Goal: Task Accomplishment & Management: Complete application form

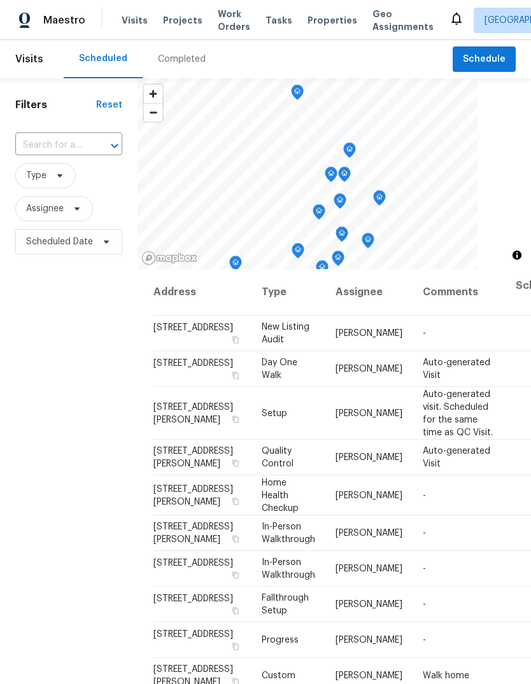
click at [76, 141] on input "text" at bounding box center [50, 146] width 71 height 20
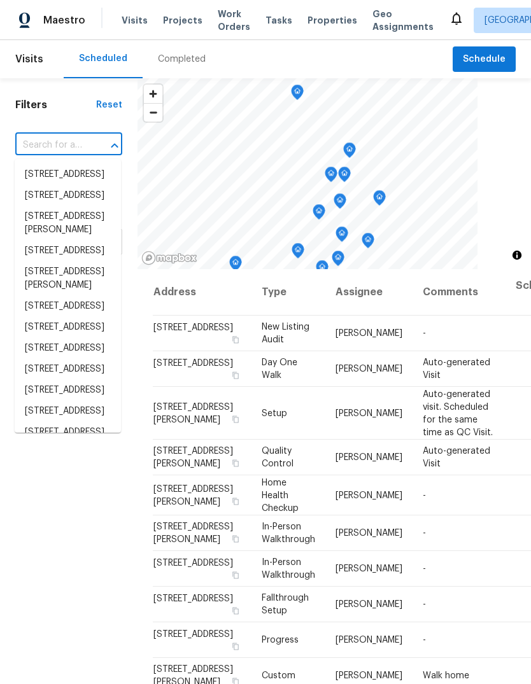
click at [76, 143] on input "text" at bounding box center [50, 146] width 71 height 20
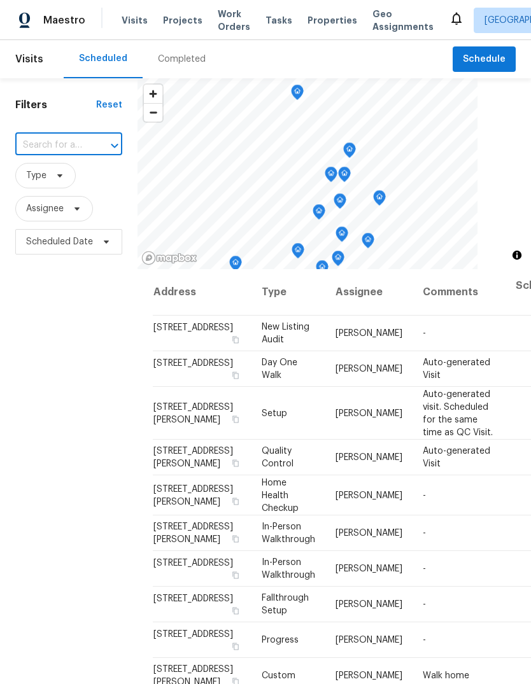
paste input "1805 [GEOGRAPHIC_DATA][PERSON_NAME]"
type input "1805 [GEOGRAPHIC_DATA][PERSON_NAME]"
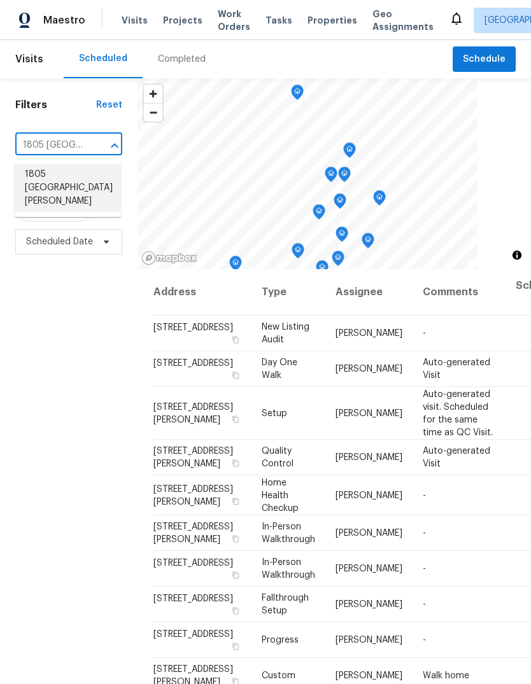
click at [83, 176] on li "1805 [GEOGRAPHIC_DATA][PERSON_NAME]" at bounding box center [68, 188] width 106 height 48
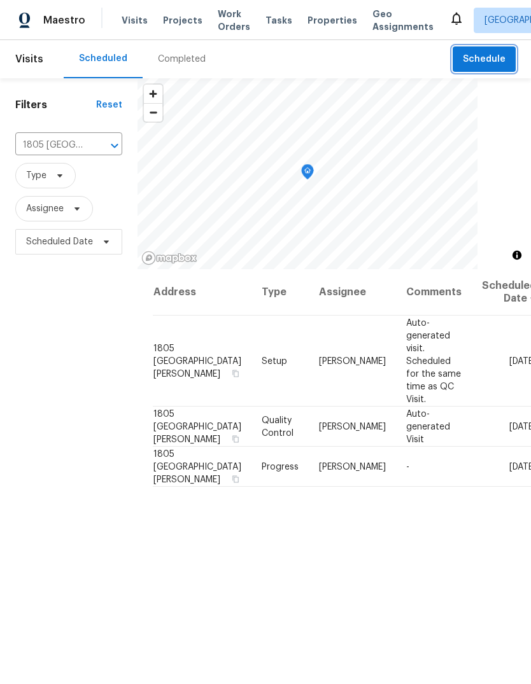
click at [483, 55] on span "Schedule" at bounding box center [484, 60] width 43 height 16
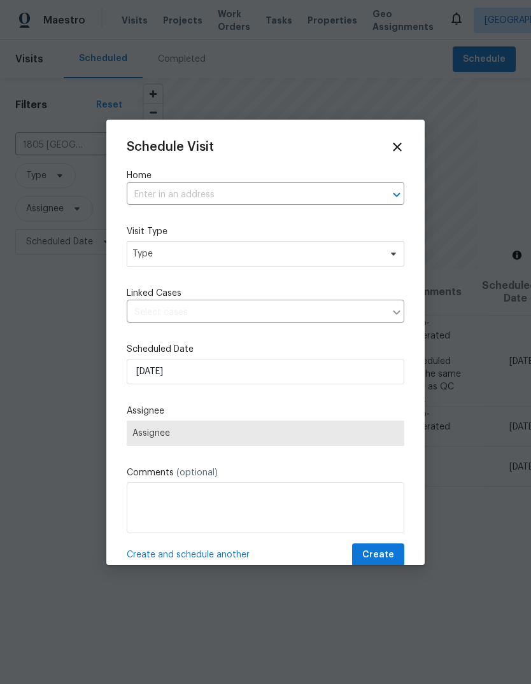
click at [224, 188] on input "text" at bounding box center [248, 195] width 242 height 20
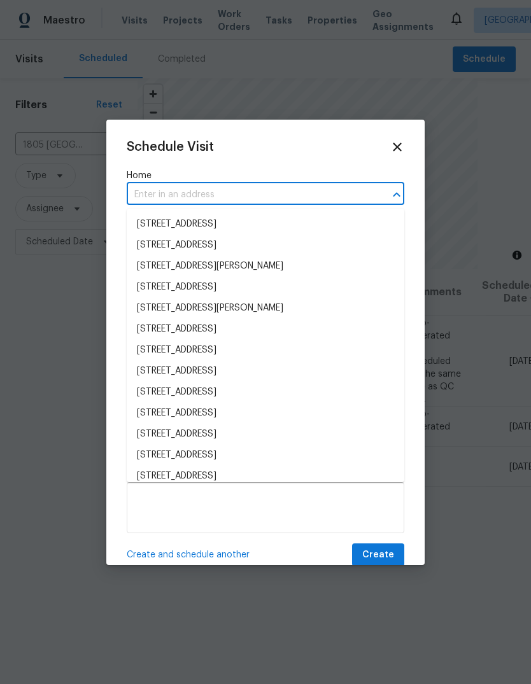
click at [227, 195] on input "text" at bounding box center [248, 195] width 242 height 20
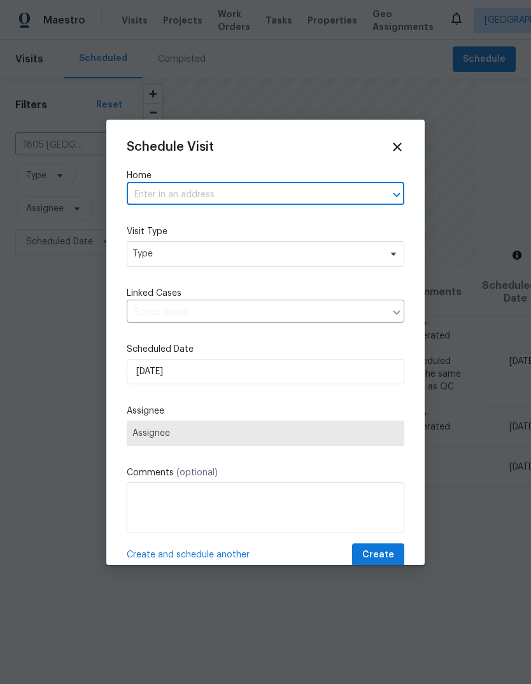
paste input "1805 [GEOGRAPHIC_DATA][PERSON_NAME]"
type input "1805 [GEOGRAPHIC_DATA][PERSON_NAME]"
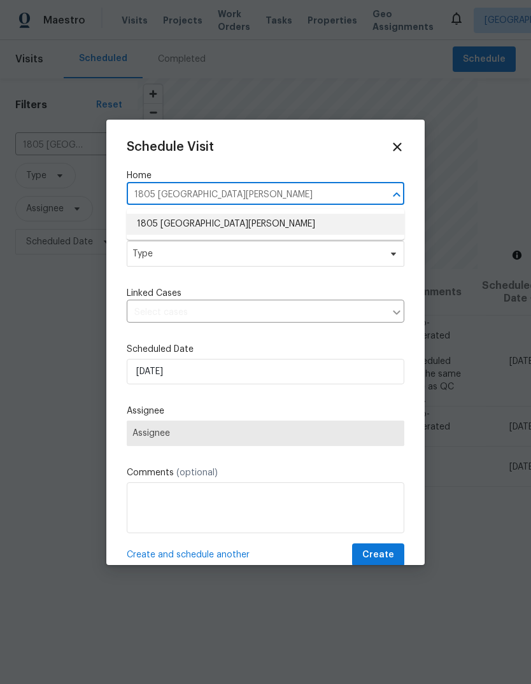
click at [293, 229] on li "1805 [GEOGRAPHIC_DATA][PERSON_NAME]" at bounding box center [266, 224] width 278 height 21
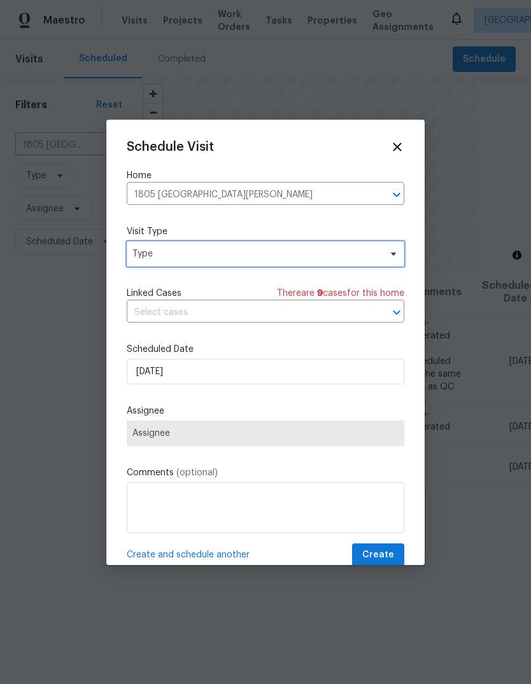
click at [304, 256] on span "Type" at bounding box center [256, 254] width 248 height 13
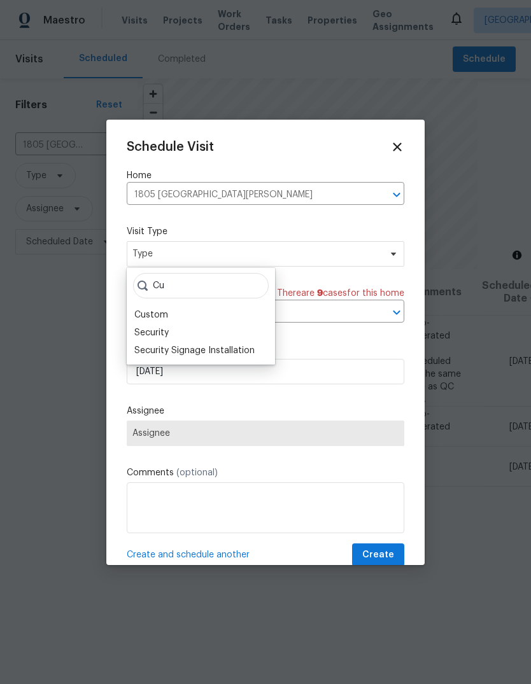
type input "Cu"
click at [175, 314] on div "Custom" at bounding box center [200, 315] width 141 height 18
click at [136, 315] on div "Custom" at bounding box center [151, 315] width 34 height 13
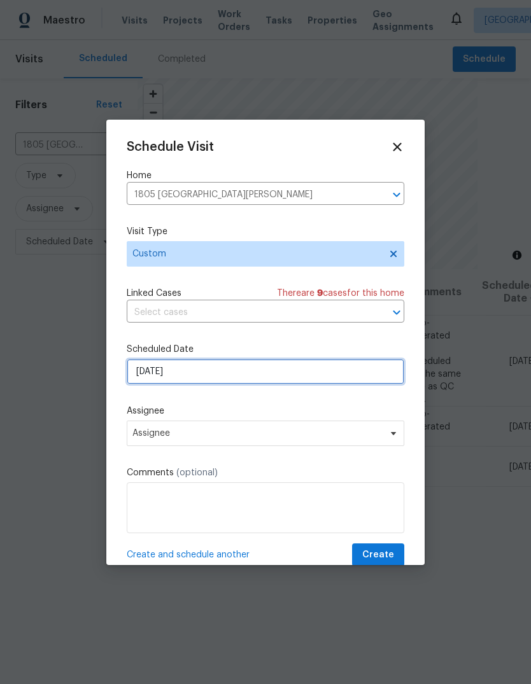
click at [306, 370] on input "[DATE]" at bounding box center [266, 371] width 278 height 25
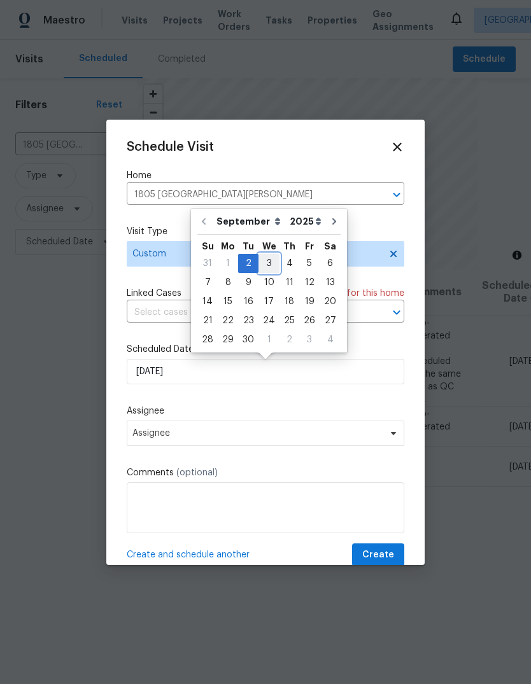
click at [271, 261] on div "3" at bounding box center [268, 264] width 21 height 18
type input "[DATE]"
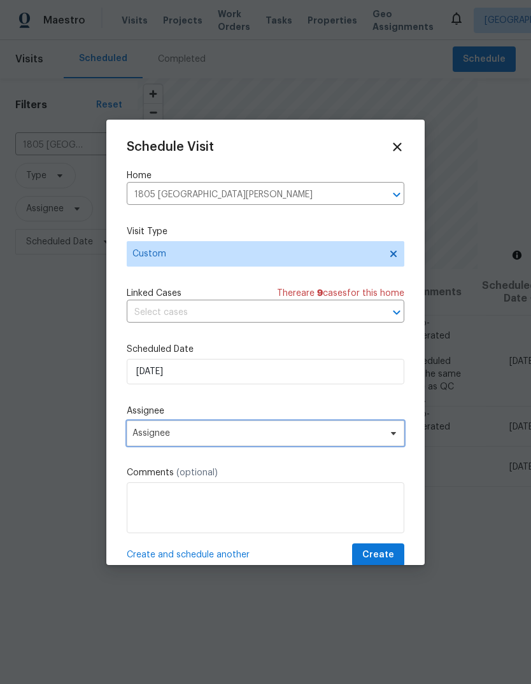
click at [389, 439] on icon at bounding box center [393, 433] width 10 height 10
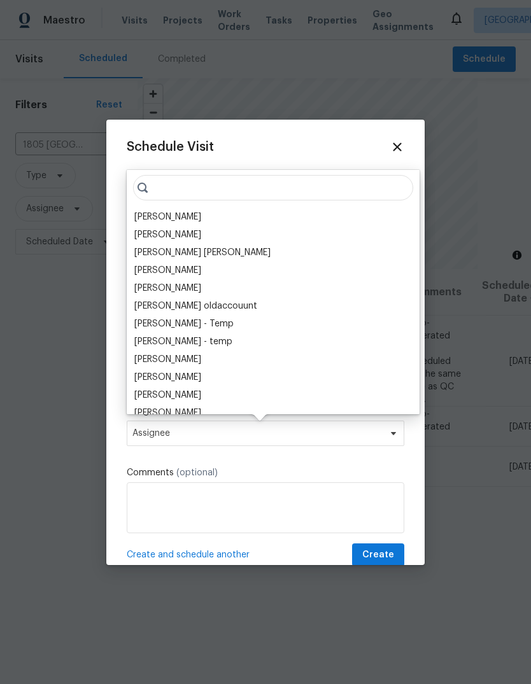
click at [201, 213] on div "[PERSON_NAME]" at bounding box center [167, 217] width 67 height 13
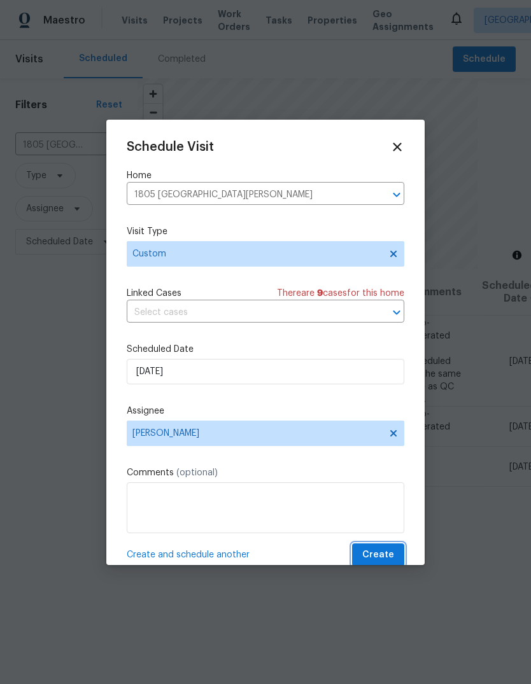
click at [391, 556] on span "Create" at bounding box center [378, 555] width 32 height 16
